Goal: Transaction & Acquisition: Purchase product/service

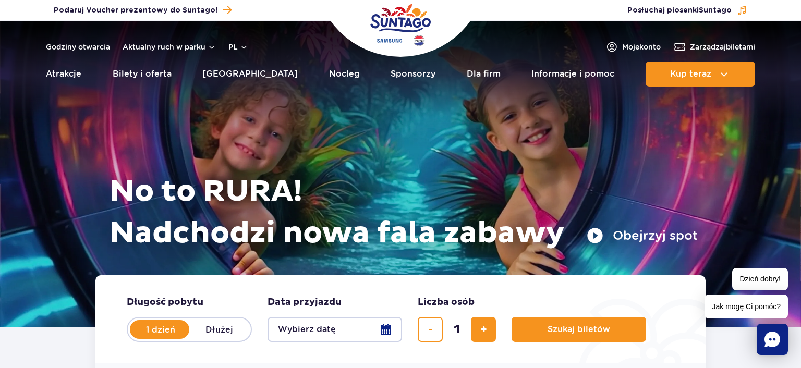
click at [388, 331] on button "Wybierz datę" at bounding box center [335, 329] width 135 height 25
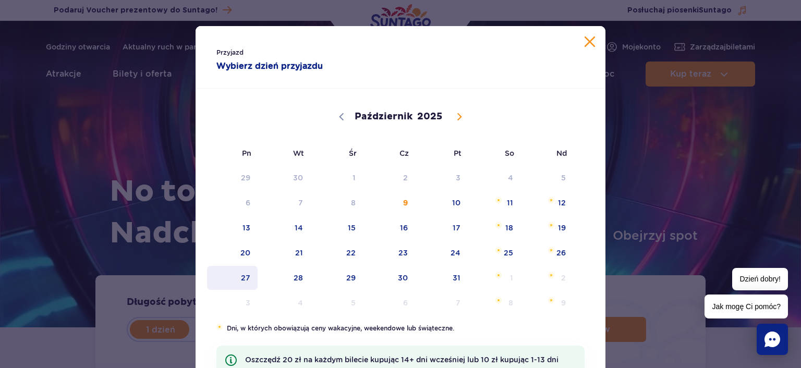
click at [242, 278] on span "27" at bounding box center [232, 278] width 53 height 24
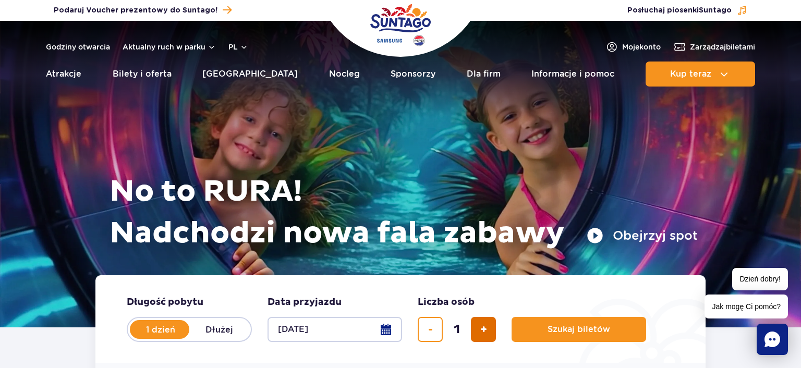
click at [480, 330] on span "dodaj bilet" at bounding box center [483, 330] width 7 height 0
type input "2"
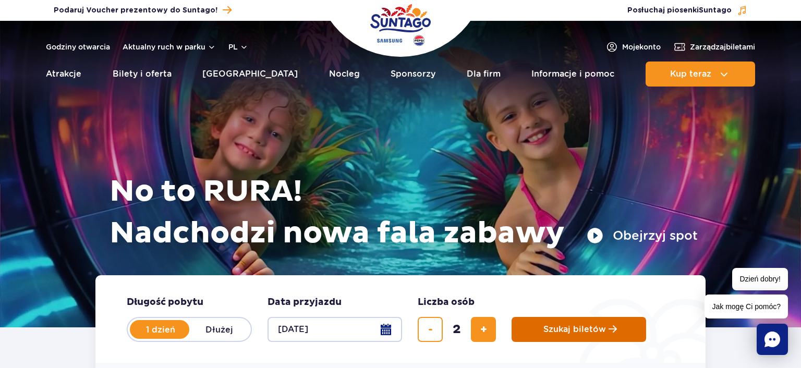
click at [558, 327] on span "Szukaj biletów" at bounding box center [574, 329] width 63 height 9
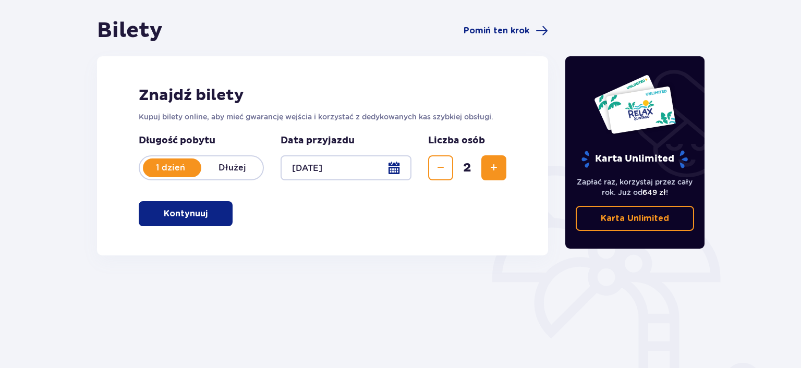
scroll to position [110, 0]
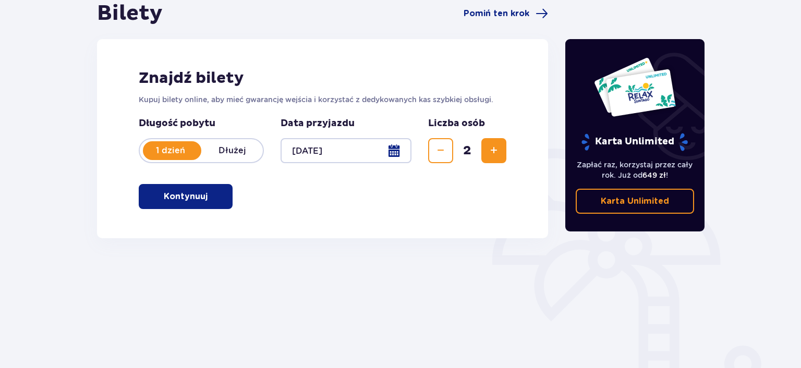
click at [178, 188] on button "Kontynuuj" at bounding box center [186, 196] width 94 height 25
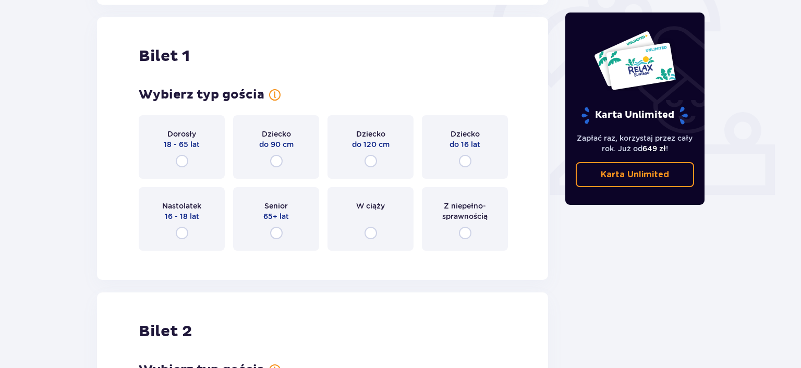
scroll to position [348, 0]
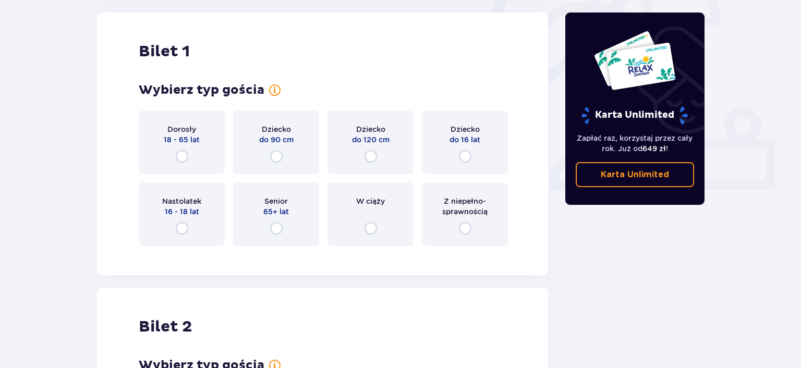
click at [186, 153] on input "radio" at bounding box center [182, 156] width 13 height 13
radio input "true"
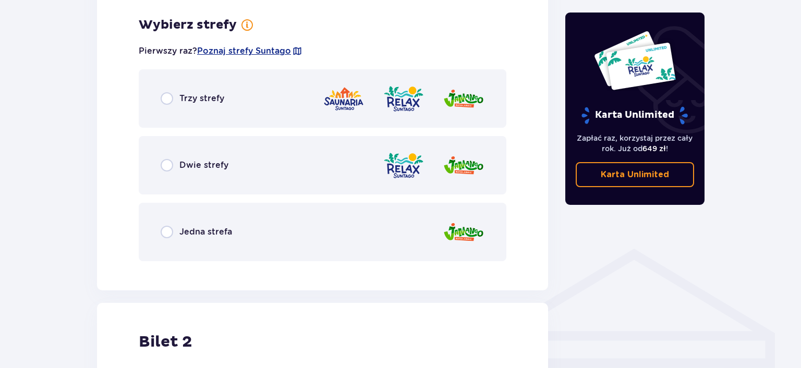
scroll to position [603, 0]
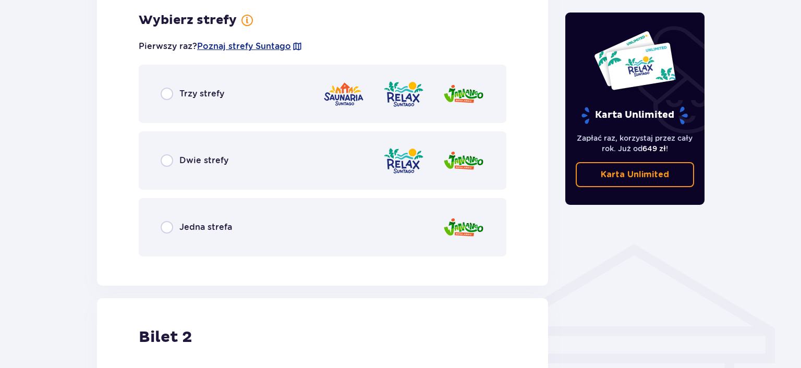
click at [166, 95] on input "radio" at bounding box center [167, 94] width 13 height 13
radio input "true"
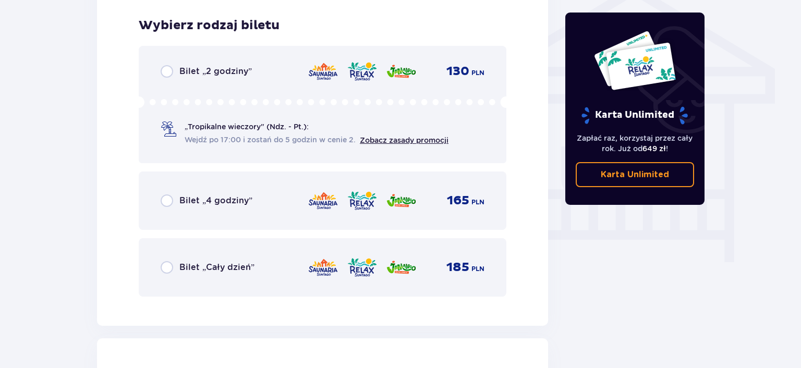
scroll to position [868, 0]
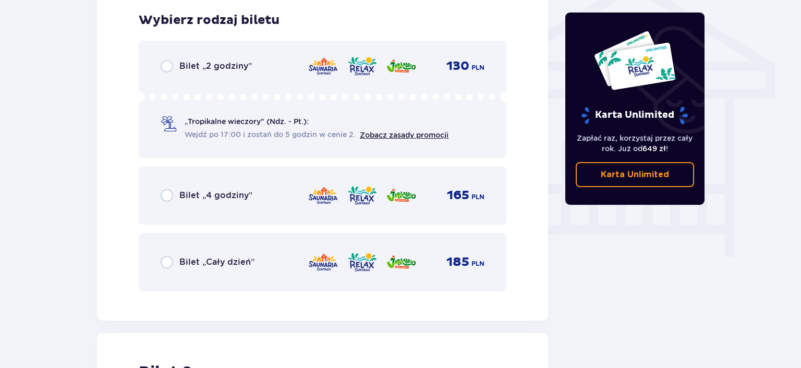
click at [166, 193] on input "radio" at bounding box center [167, 195] width 13 height 13
radio input "true"
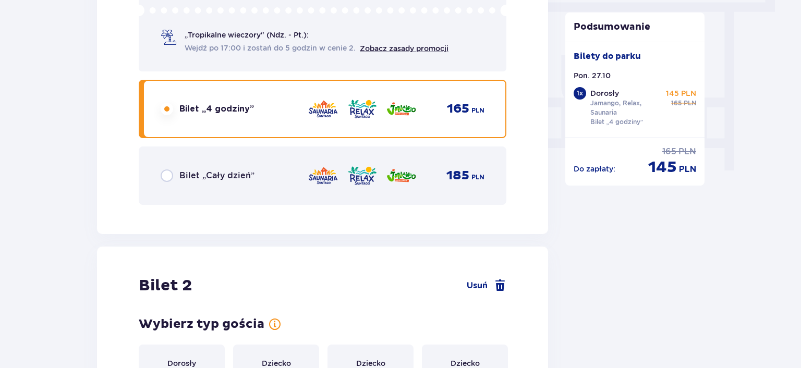
scroll to position [1188, 0]
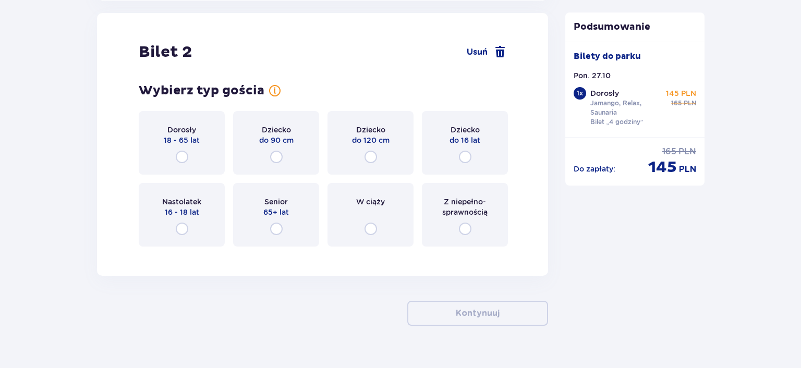
click at [178, 154] on input "radio" at bounding box center [182, 157] width 13 height 13
radio input "true"
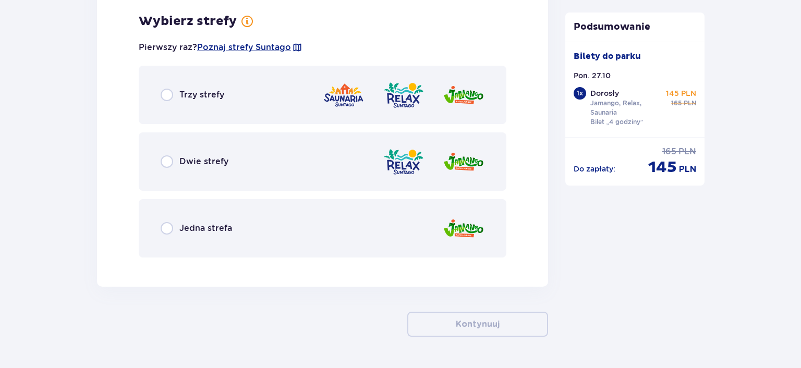
scroll to position [1442, 0]
click at [168, 98] on input "radio" at bounding box center [167, 94] width 13 height 13
radio input "true"
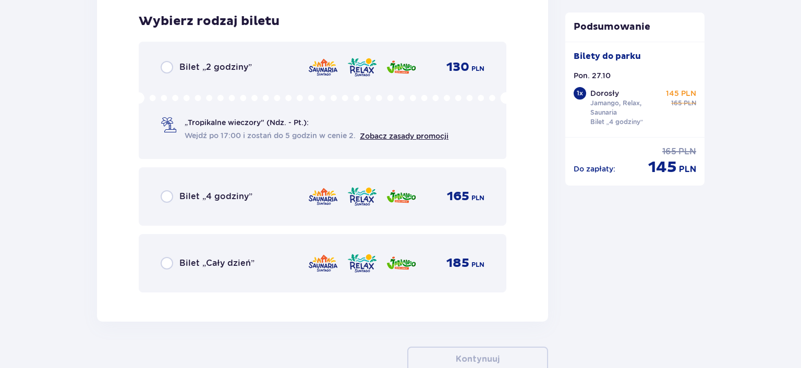
scroll to position [1707, 0]
click at [170, 192] on input "radio" at bounding box center [167, 196] width 13 height 13
radio input "true"
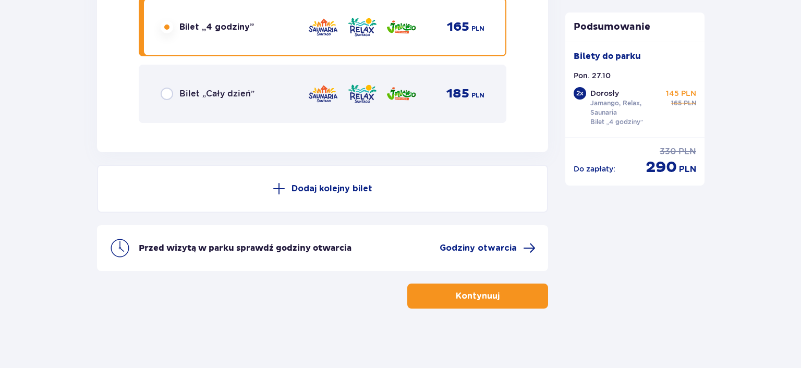
scroll to position [1878, 0]
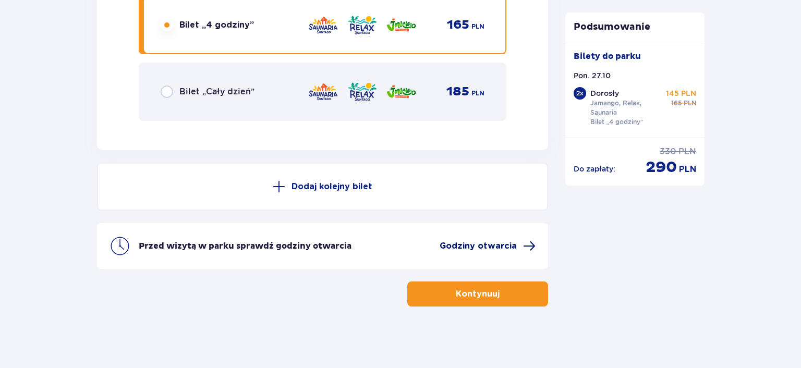
click at [506, 248] on span "Godziny otwarcia" at bounding box center [478, 245] width 77 height 11
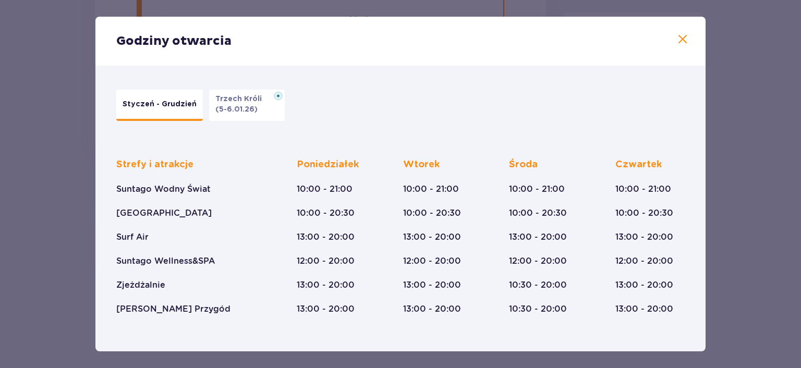
click at [683, 42] on span at bounding box center [682, 39] width 13 height 13
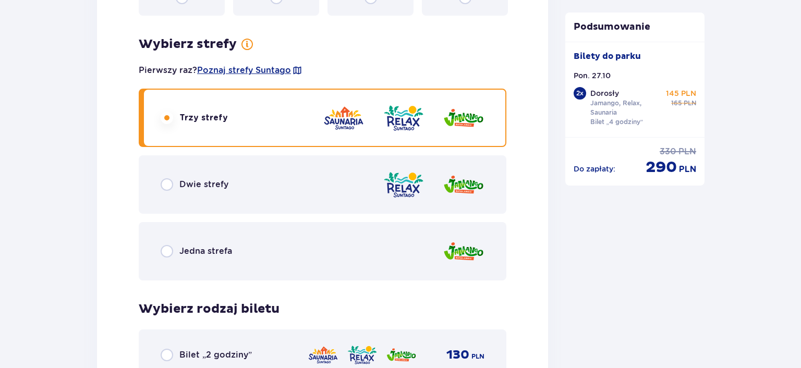
scroll to position [1383, 0]
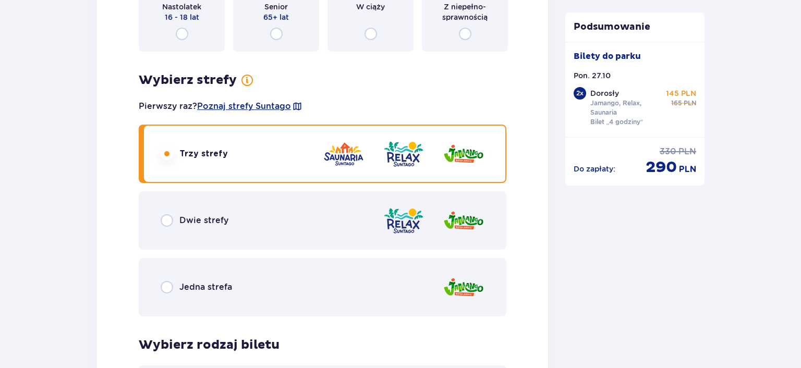
click at [174, 219] on div "Dwie strefy" at bounding box center [195, 220] width 68 height 13
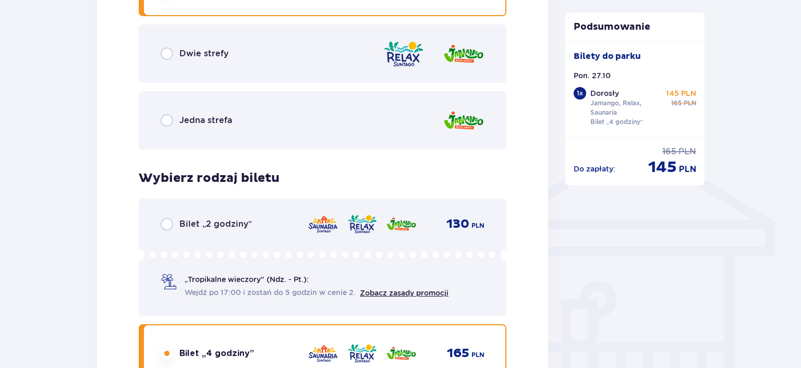
scroll to position [661, 0]
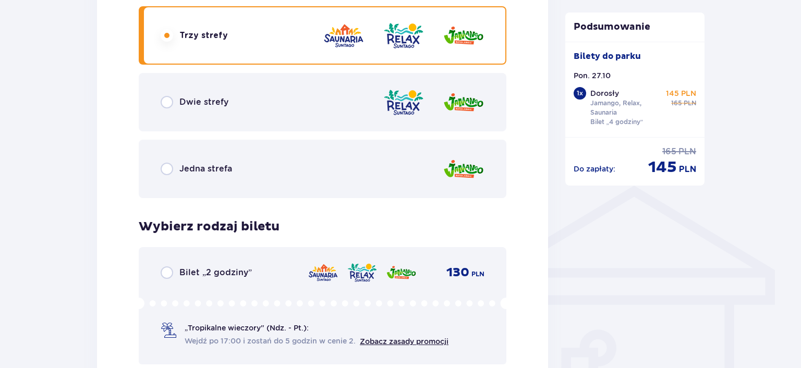
click at [168, 107] on input "radio" at bounding box center [167, 102] width 13 height 13
radio input "true"
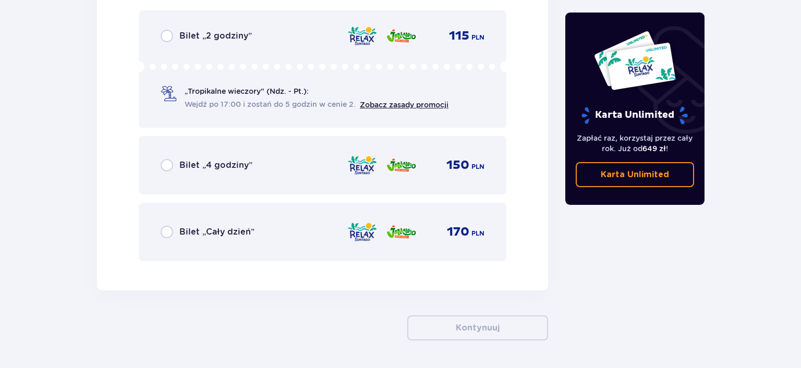
scroll to position [1717, 0]
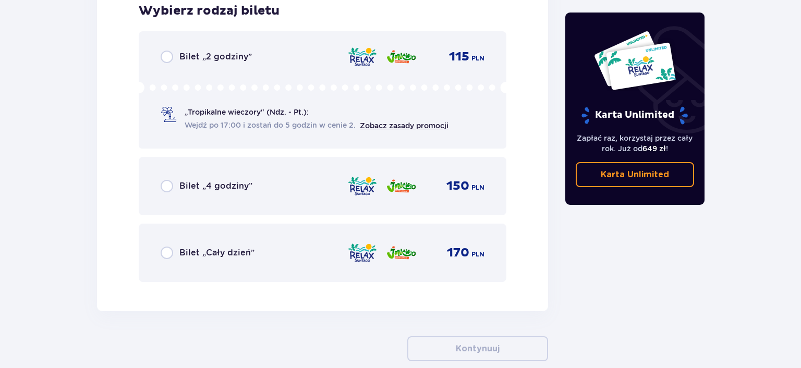
click at [166, 184] on input "radio" at bounding box center [167, 186] width 13 height 13
radio input "true"
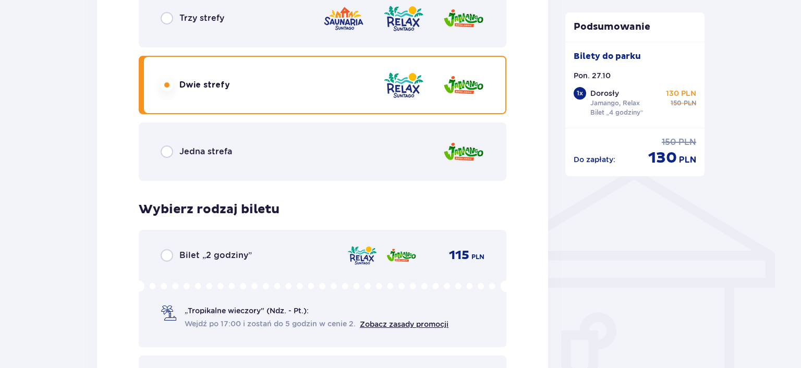
scroll to position [788, 0]
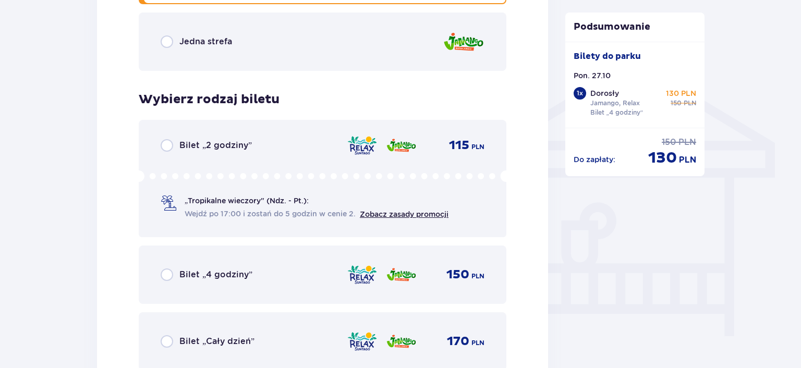
click at [170, 272] on input "radio" at bounding box center [167, 275] width 13 height 13
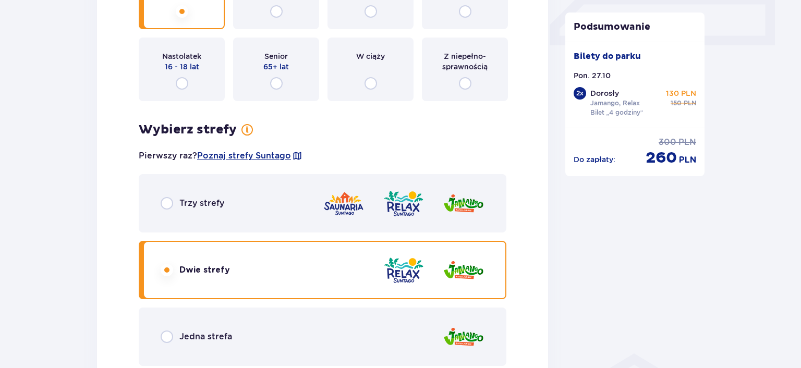
scroll to position [551, 0]
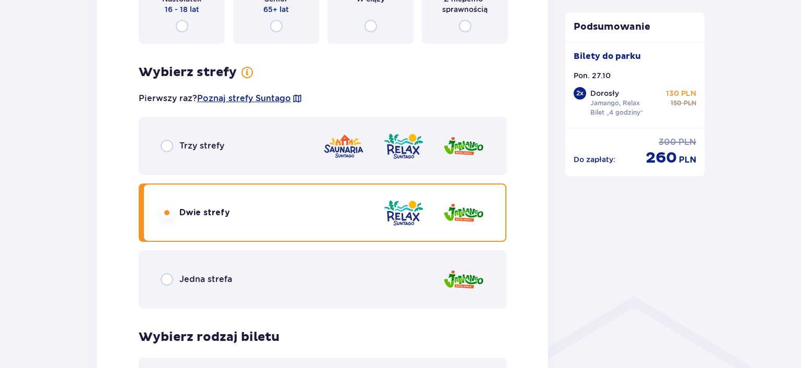
click at [332, 143] on img at bounding box center [344, 146] width 42 height 30
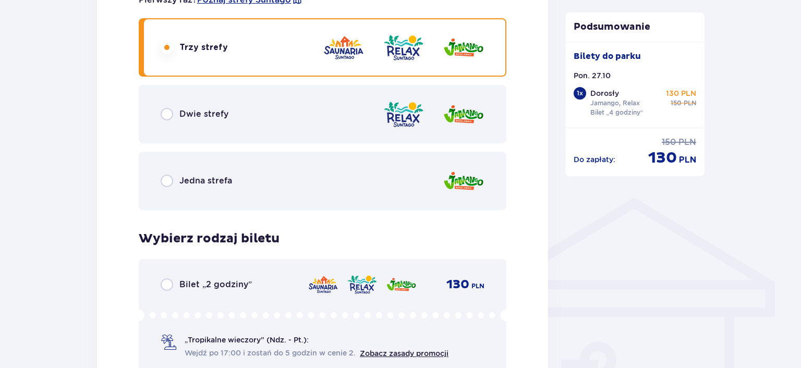
scroll to position [647, 0]
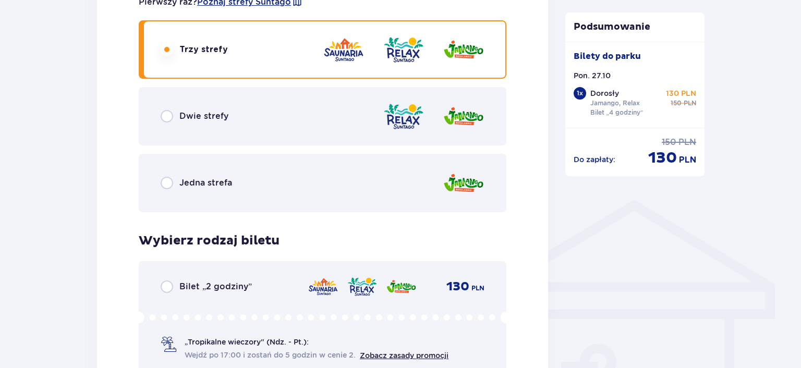
click at [456, 47] on img at bounding box center [464, 50] width 42 height 30
click at [461, 117] on img at bounding box center [464, 117] width 42 height 30
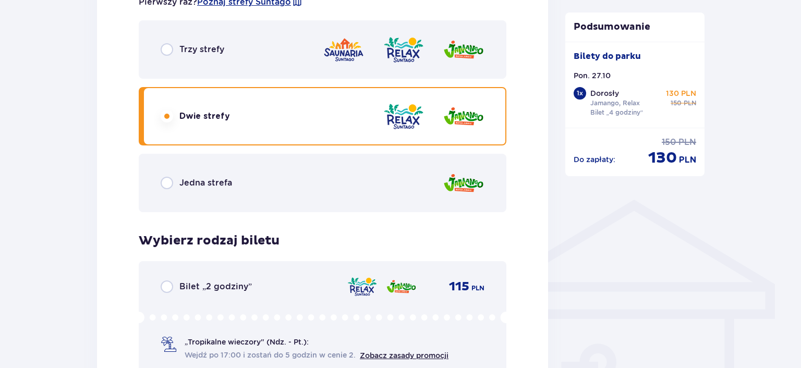
click at [339, 45] on img at bounding box center [344, 50] width 42 height 30
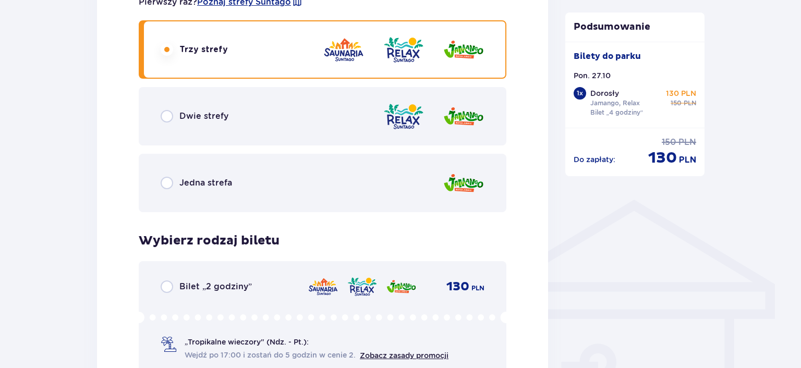
click at [255, 112] on div "Dwie strefy" at bounding box center [323, 116] width 368 height 58
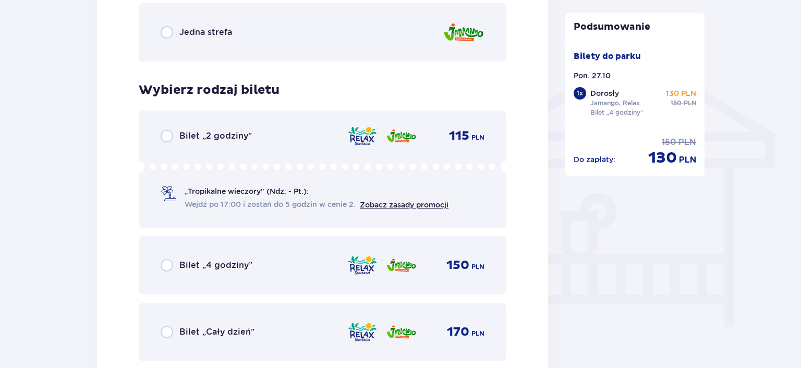
scroll to position [781, 0]
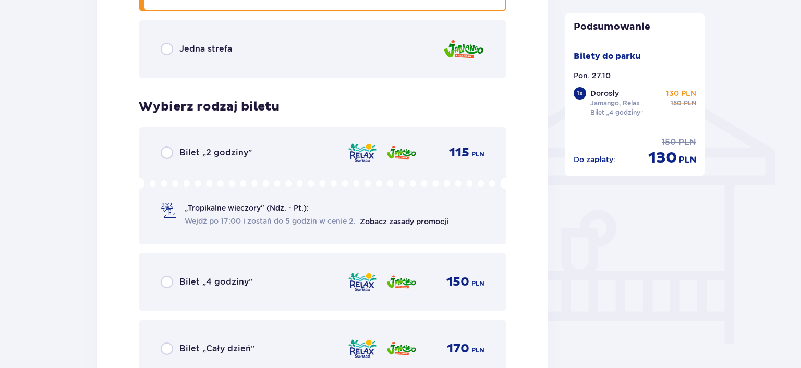
click at [173, 278] on input "radio" at bounding box center [167, 282] width 13 height 13
radio input "true"
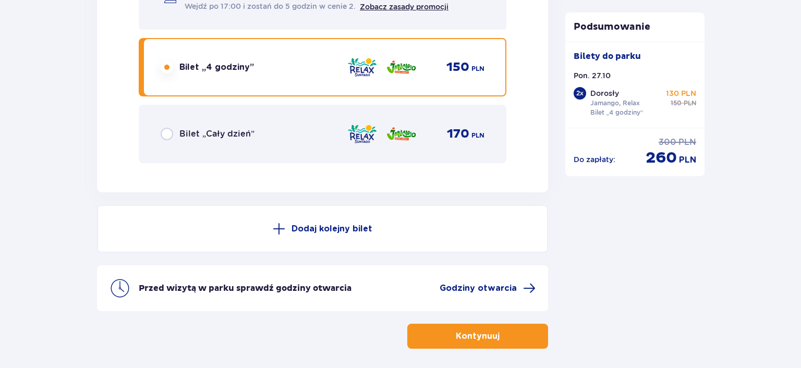
scroll to position [1878, 0]
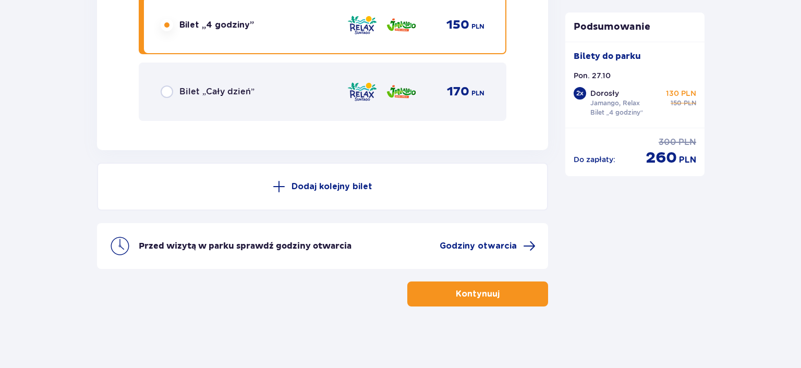
click at [480, 302] on button "Kontynuuj" at bounding box center [477, 294] width 141 height 25
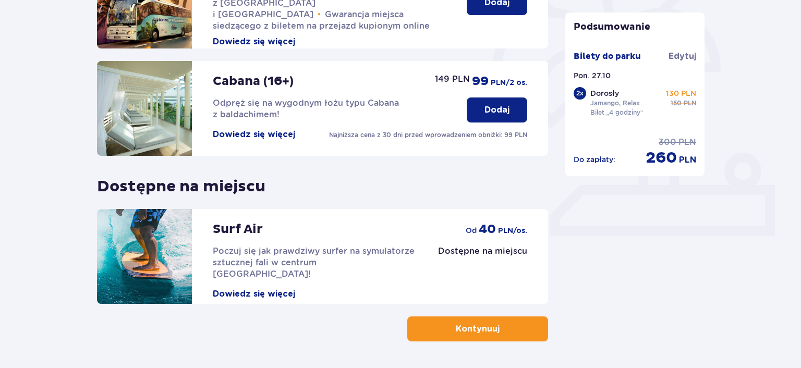
scroll to position [330, 0]
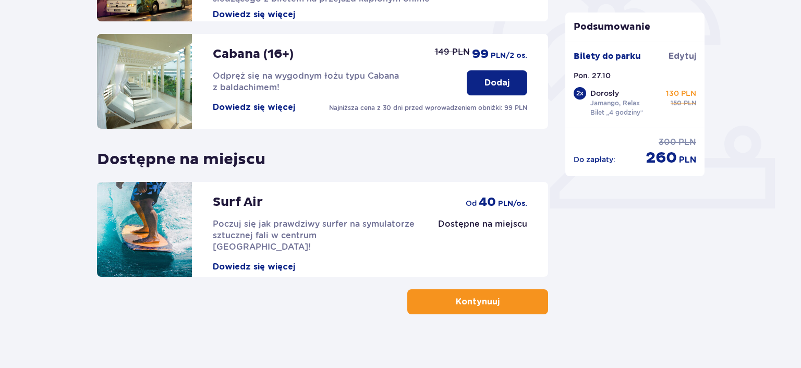
click at [456, 300] on p "Kontynuuj" at bounding box center [478, 301] width 44 height 11
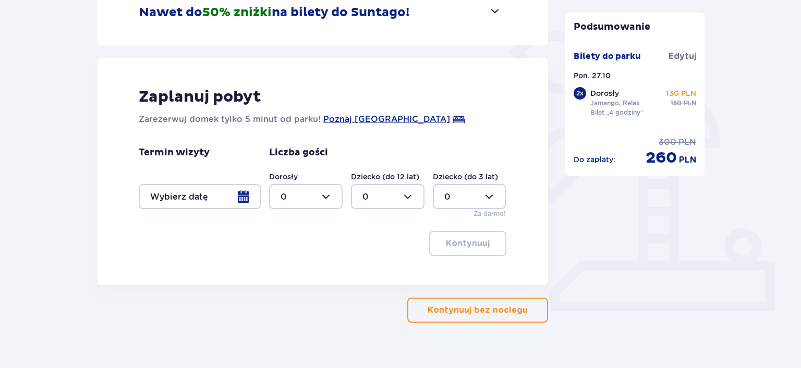
scroll to position [244, 0]
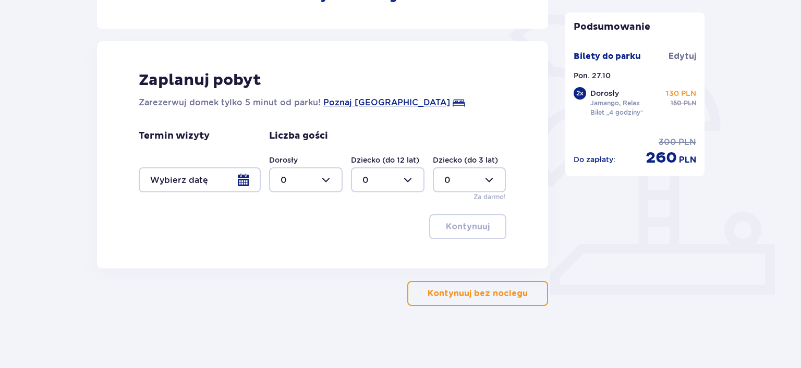
click at [487, 290] on p "Kontynuuj bez noclegu" at bounding box center [478, 293] width 100 height 11
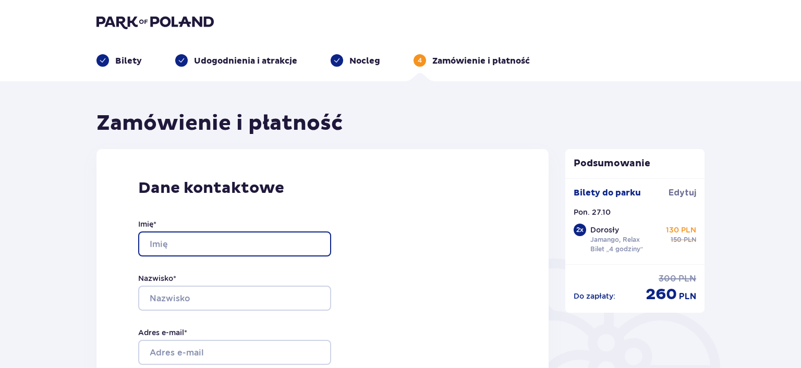
click at [187, 247] on input "Imię *" at bounding box center [234, 244] width 193 height 25
type input "m"
type input "Marcin"
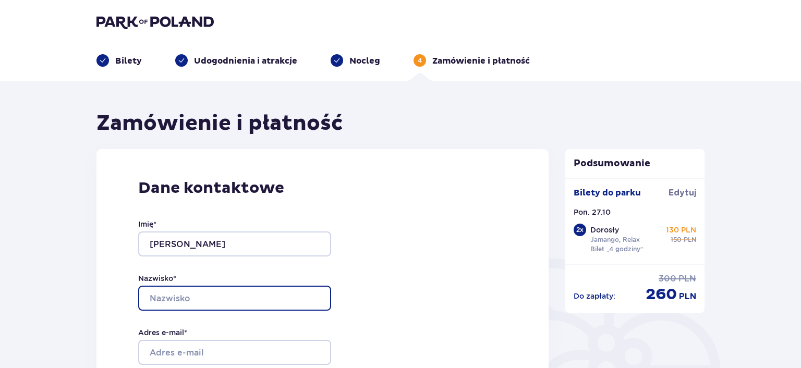
click at [173, 293] on input "Nazwisko *" at bounding box center [234, 298] width 193 height 25
type input "Gojny"
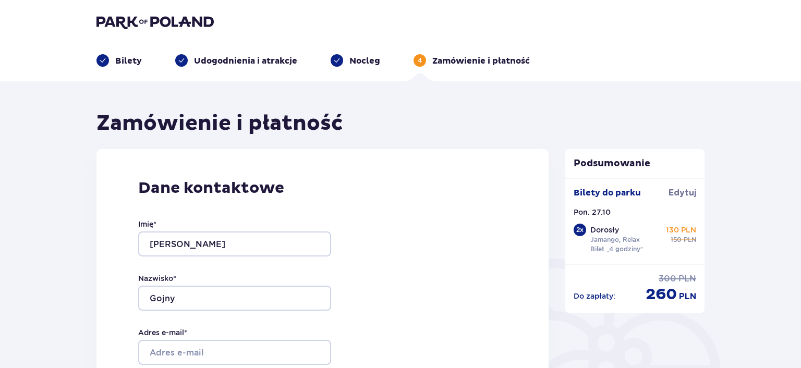
click at [458, 216] on div "Dane kontaktowe Imię * Marcin Nazwisko * Gojny Adres e-mail * Potwierdź adres e…" at bounding box center [322, 370] width 452 height 442
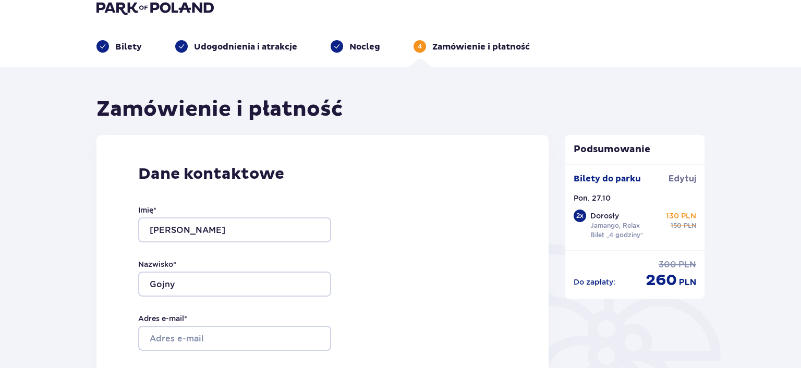
scroll to position [165, 0]
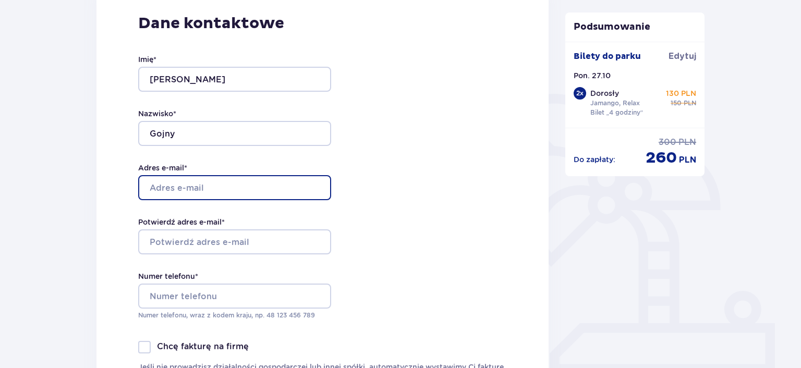
click at [183, 180] on input "Adres e-mail *" at bounding box center [234, 187] width 193 height 25
type input "oro"
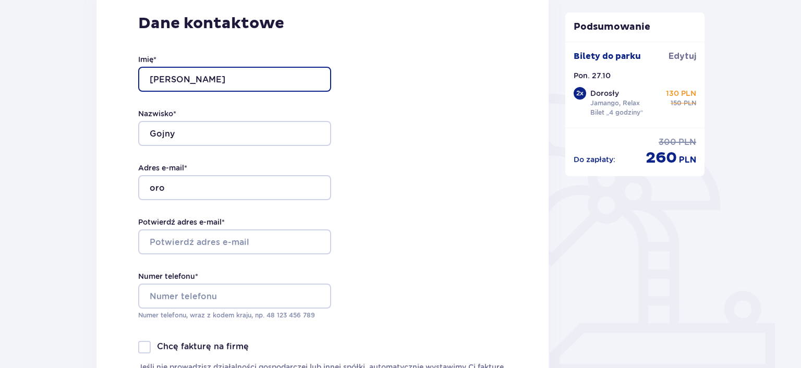
type input "GOJNY"
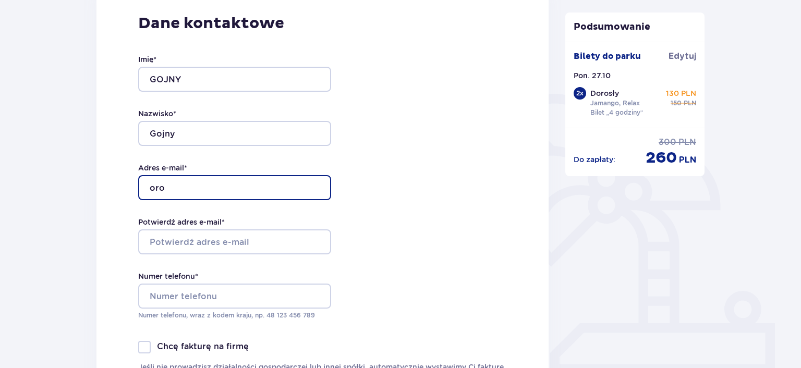
type input "oroave74@gmail.com"
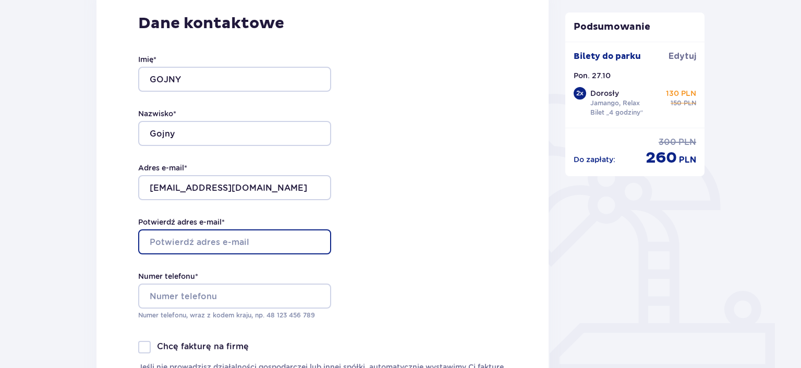
type input "oroave74@gmail.com"
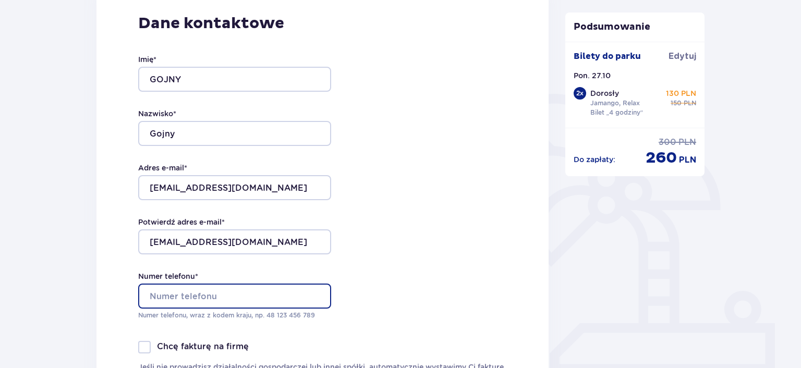
type input "+48602153179"
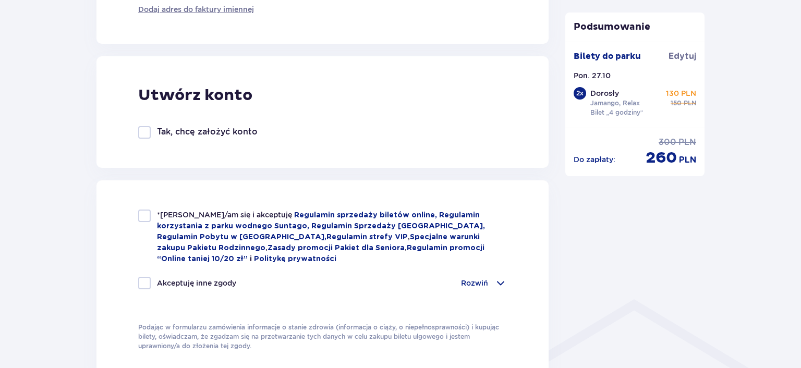
scroll to position [551, 0]
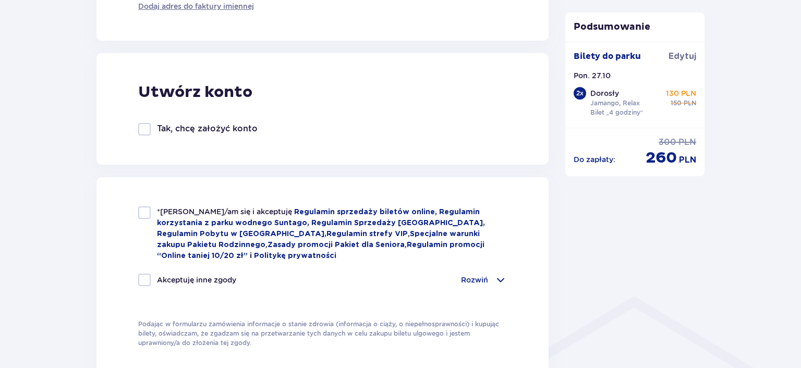
click at [140, 129] on div at bounding box center [144, 129] width 13 height 13
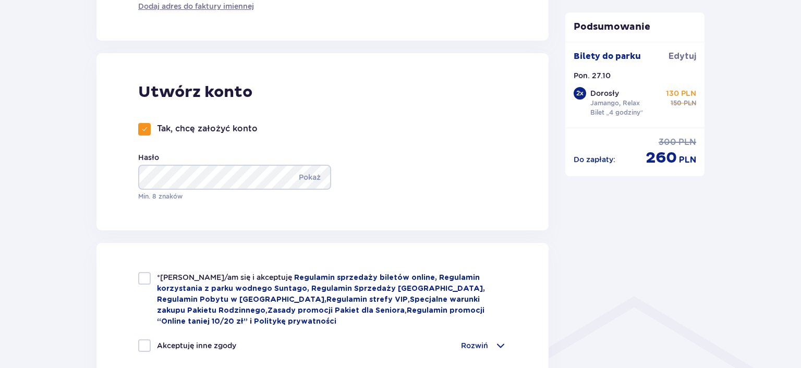
checkbox input "true"
click at [299, 177] on p "Pokaż" at bounding box center [310, 177] width 22 height 25
click at [318, 177] on p "Ukryj" at bounding box center [310, 177] width 19 height 25
click at [149, 280] on div at bounding box center [144, 278] width 13 height 13
checkbox input "true"
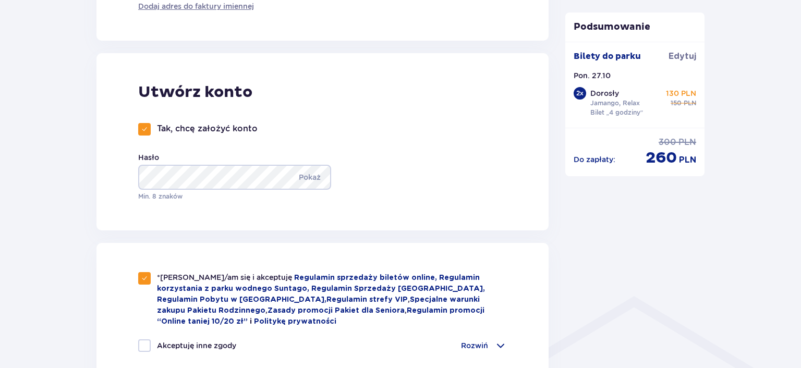
click at [147, 344] on div at bounding box center [144, 345] width 13 height 13
checkbox input "true"
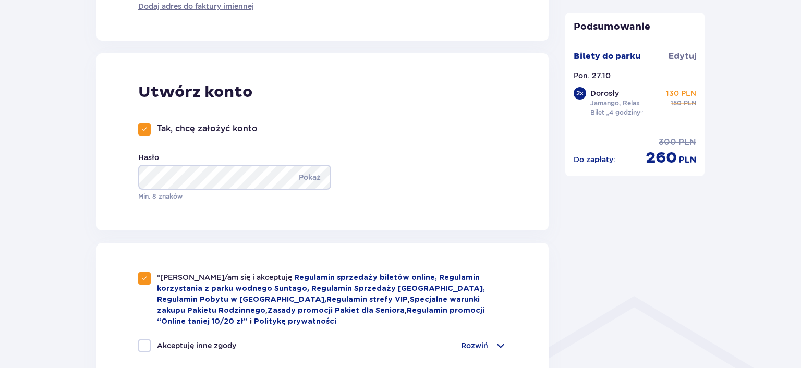
checkbox input "true"
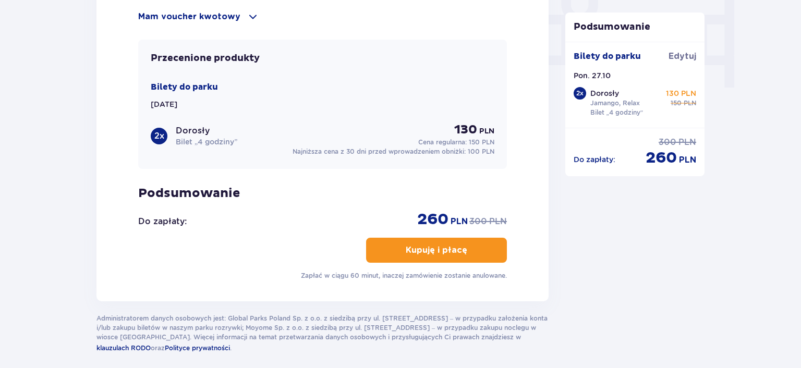
scroll to position [1083, 0]
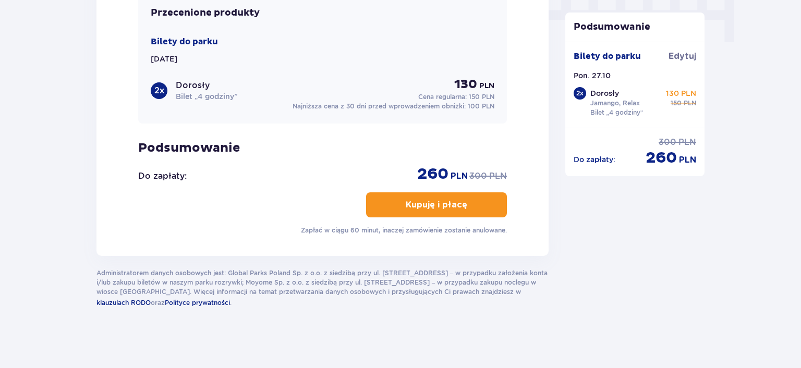
click at [436, 206] on p "Kupuję i płacę" at bounding box center [437, 204] width 62 height 11
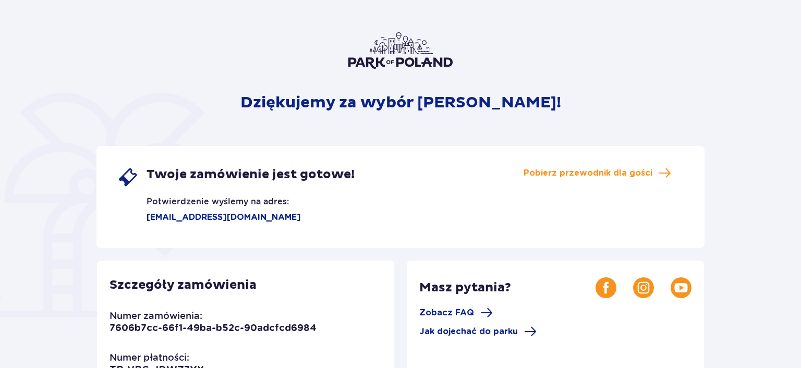
scroll to position [110, 0]
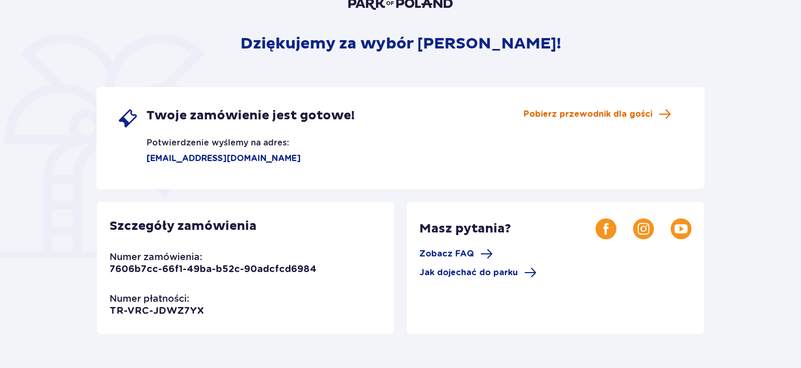
click at [562, 116] on span "Pobierz przewodnik dla gości" at bounding box center [588, 113] width 129 height 11
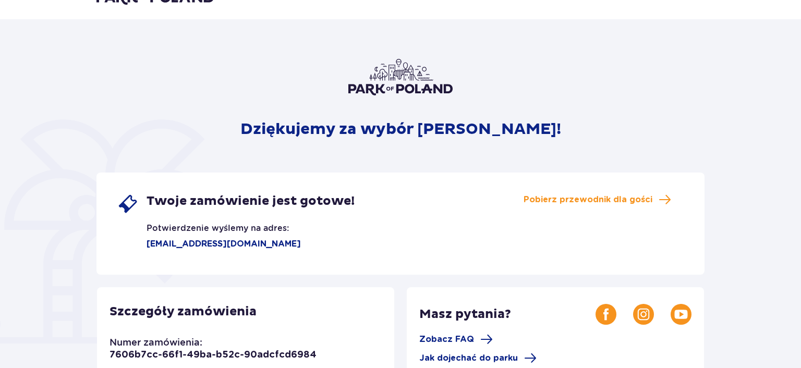
scroll to position [0, 0]
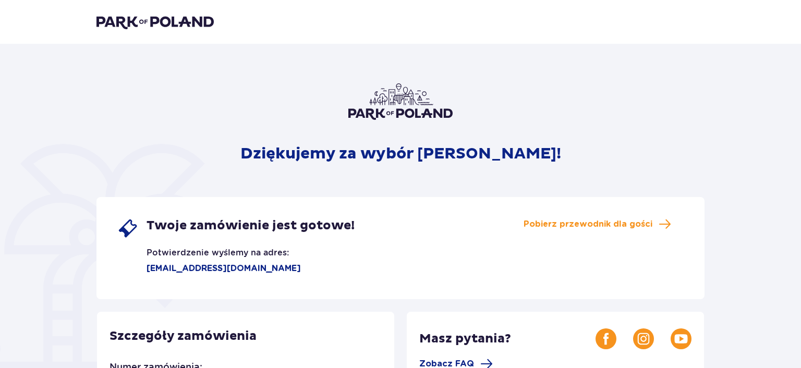
click at [148, 16] on img at bounding box center [154, 22] width 117 height 15
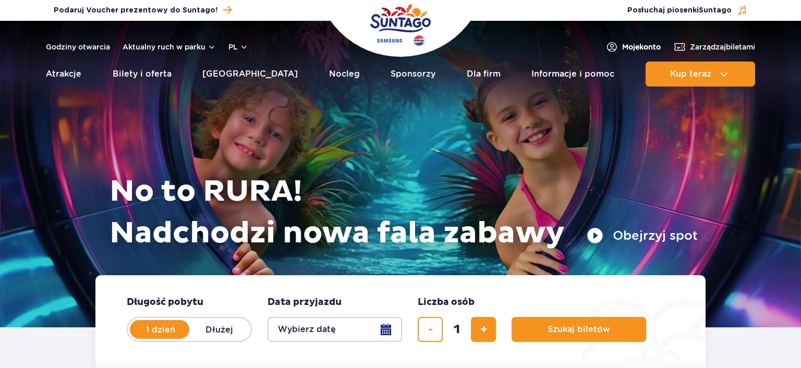
click at [651, 45] on span "Moje konto" at bounding box center [641, 47] width 39 height 10
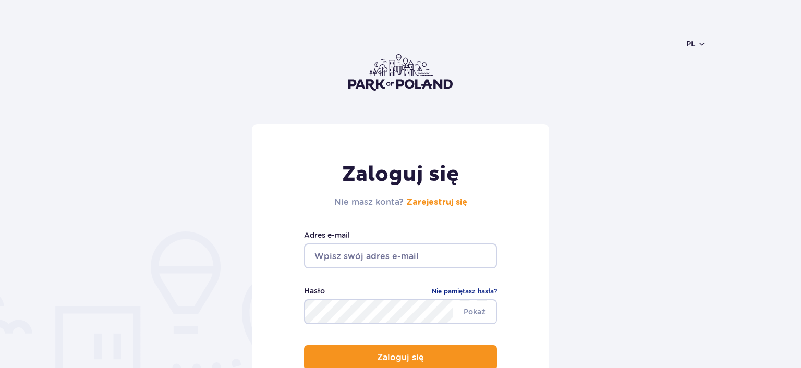
click at [360, 263] on input "email" at bounding box center [400, 256] width 193 height 25
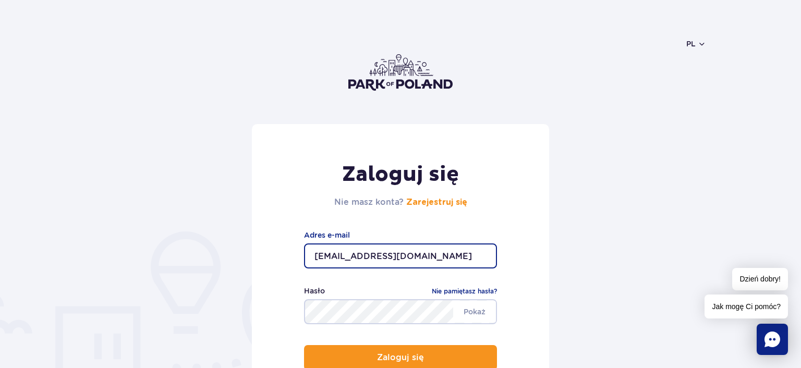
type input "[EMAIL_ADDRESS][DOMAIN_NAME]"
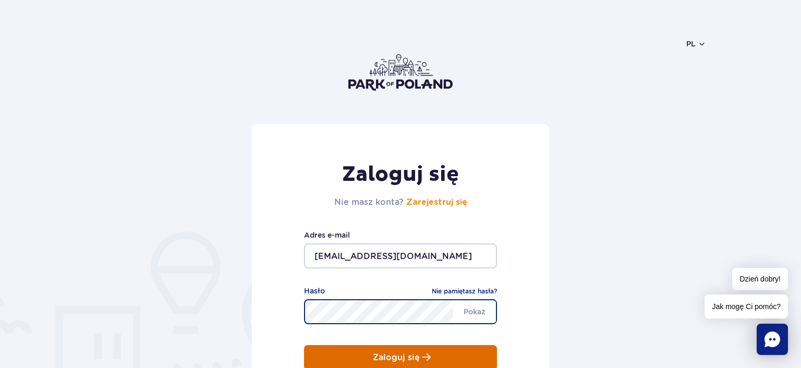
click at [422, 361] on span "submit" at bounding box center [426, 357] width 8 height 9
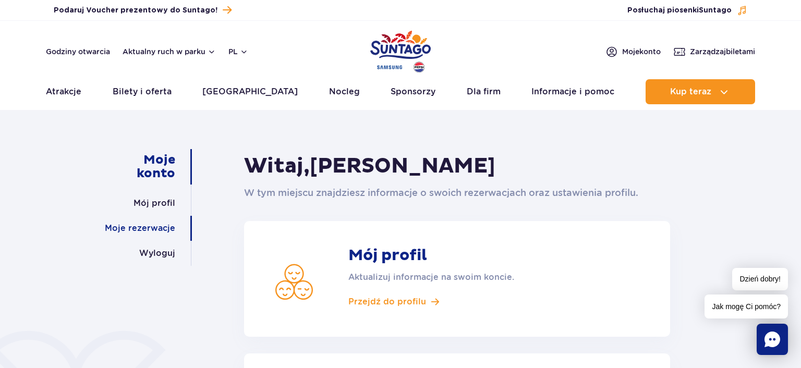
click at [141, 230] on link "Moje rezerwacje" at bounding box center [140, 228] width 70 height 25
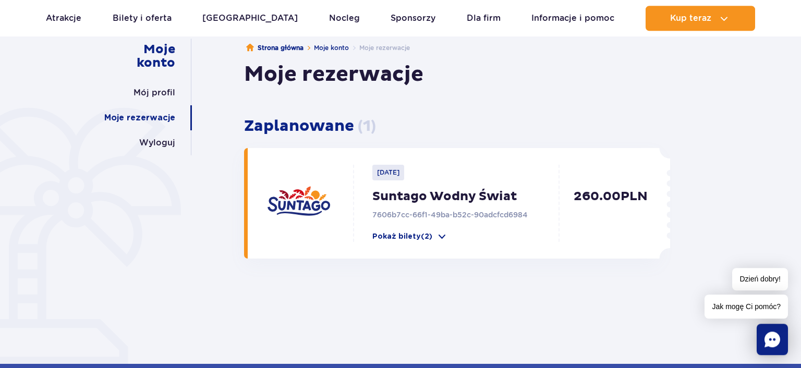
scroll to position [110, 0]
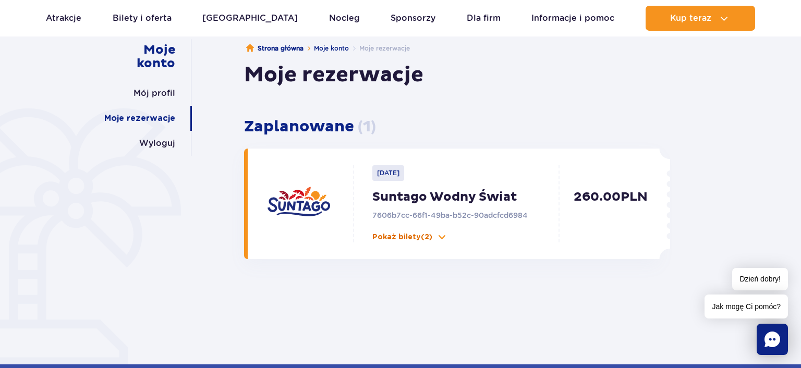
click at [401, 235] on p "Pokaż bilety (2)" at bounding box center [402, 237] width 60 height 10
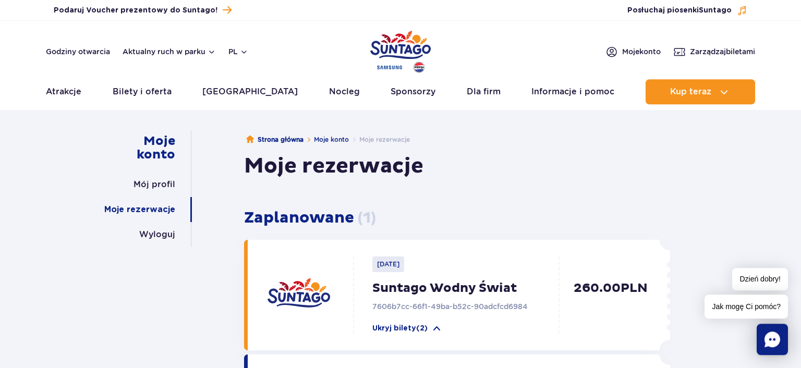
scroll to position [0, 0]
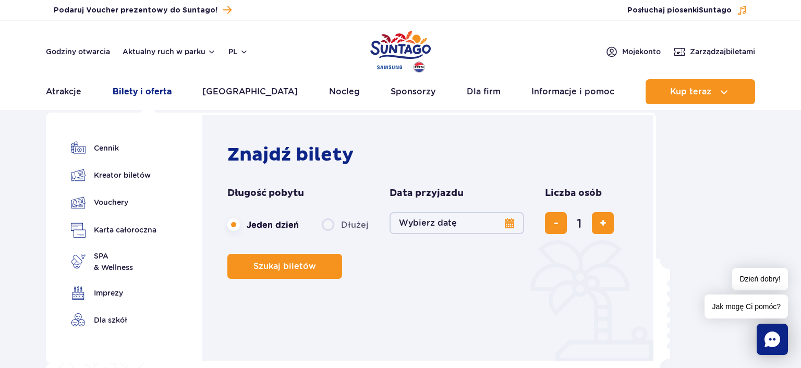
click at [147, 95] on link "Bilety i oferta" at bounding box center [142, 91] width 59 height 25
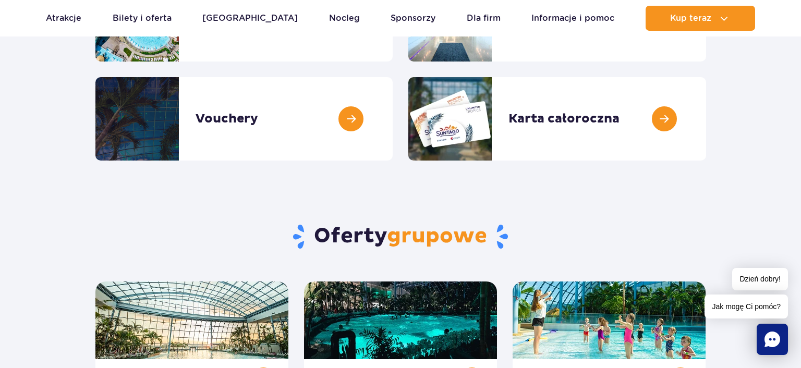
scroll to position [110, 0]
